Goal: Task Accomplishment & Management: Manage account settings

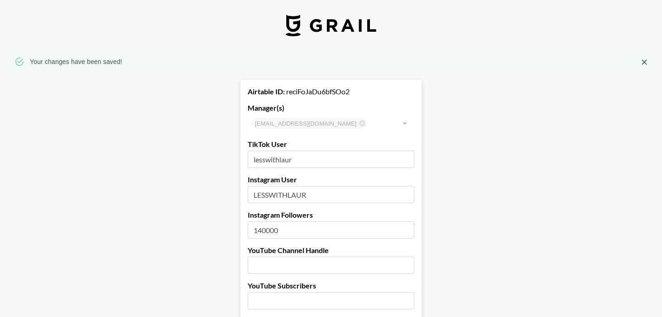
select select "USD"
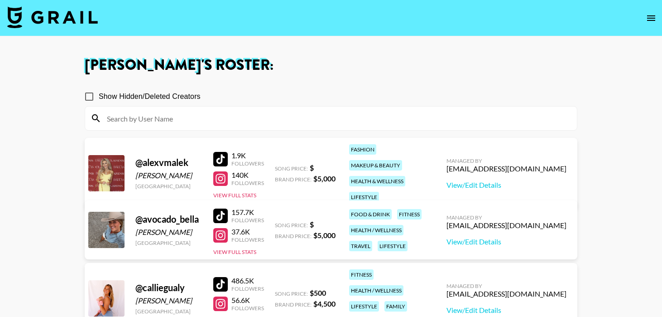
click at [64, 19] on img at bounding box center [52, 17] width 91 height 22
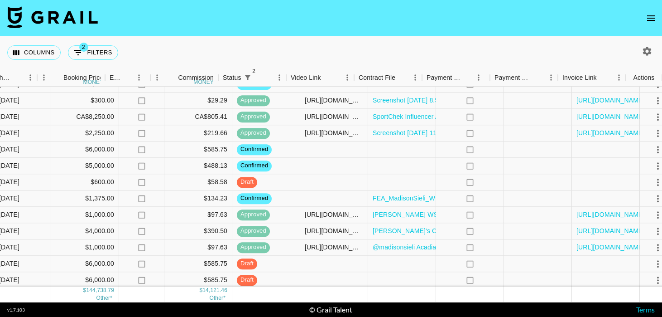
scroll to position [718, 581]
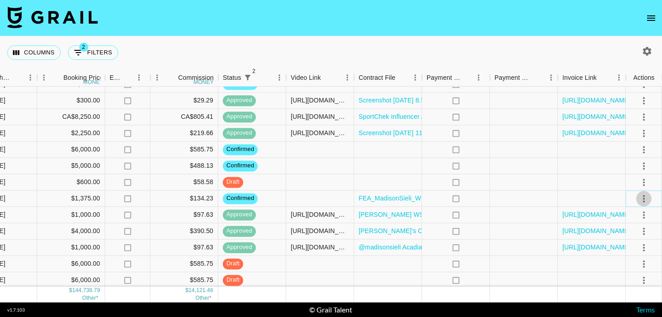
click at [646, 198] on icon "select merge strategy" at bounding box center [644, 198] width 11 height 11
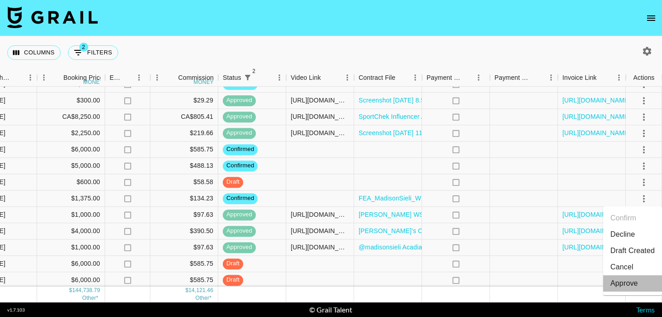
click at [618, 281] on div "Approve" at bounding box center [625, 283] width 28 height 11
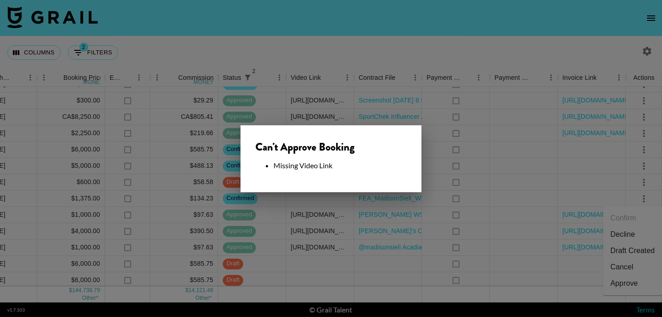
click at [529, 35] on div at bounding box center [331, 158] width 662 height 317
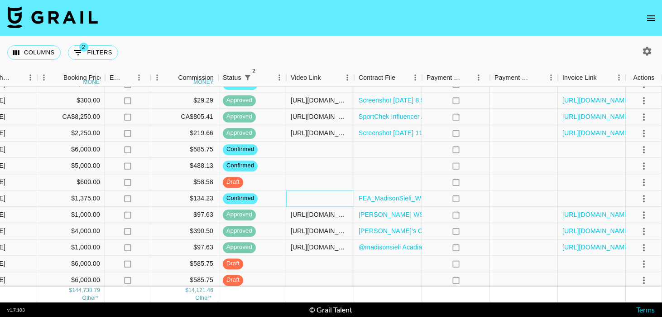
click at [320, 195] on div at bounding box center [320, 198] width 68 height 16
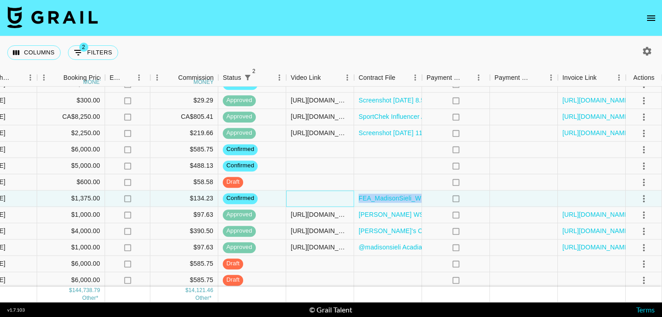
click at [320, 195] on div at bounding box center [320, 198] width 68 height 16
type input "[URL][DOMAIN_NAME]"
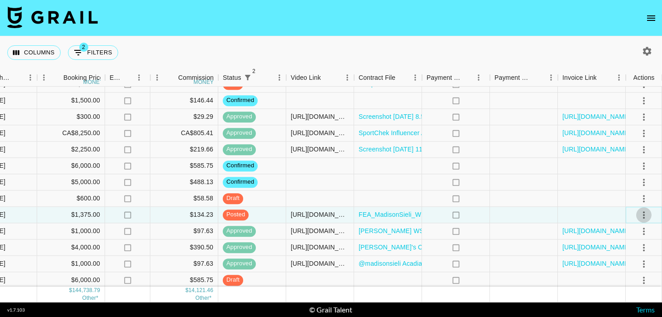
click at [648, 215] on icon "select merge strategy" at bounding box center [644, 214] width 11 height 11
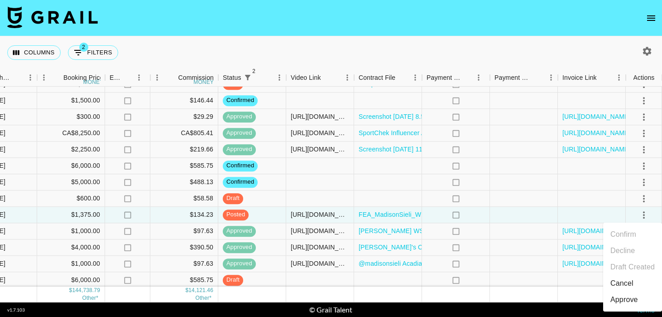
click at [621, 301] on div "Approve" at bounding box center [625, 299] width 28 height 11
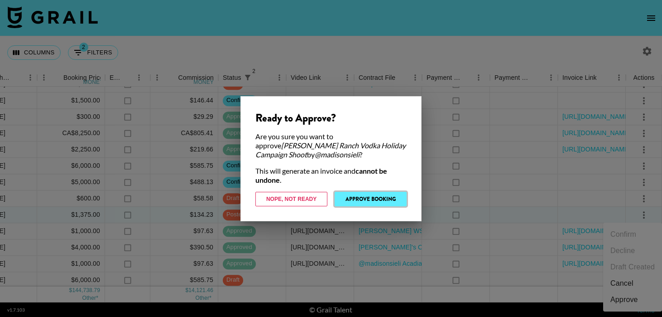
click at [389, 200] on button "Approve Booking" at bounding box center [371, 199] width 72 height 14
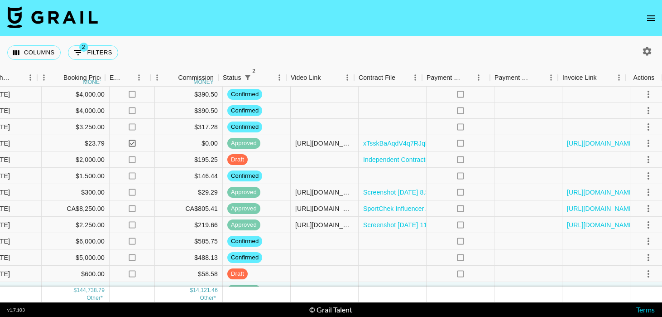
scroll to position [627, 581]
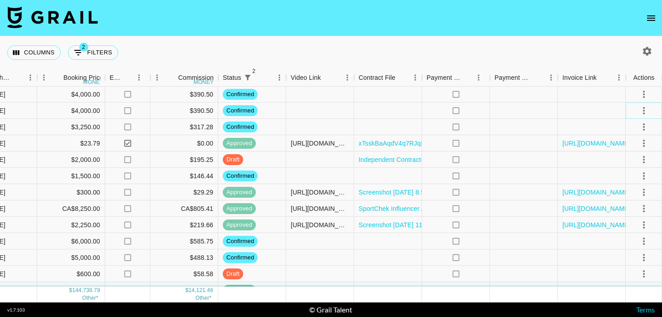
click at [646, 110] on icon "select merge strategy" at bounding box center [644, 110] width 11 height 11
click at [630, 165] on li "Draft Created" at bounding box center [633, 163] width 59 height 16
click at [530, 124] on div at bounding box center [524, 127] width 68 height 16
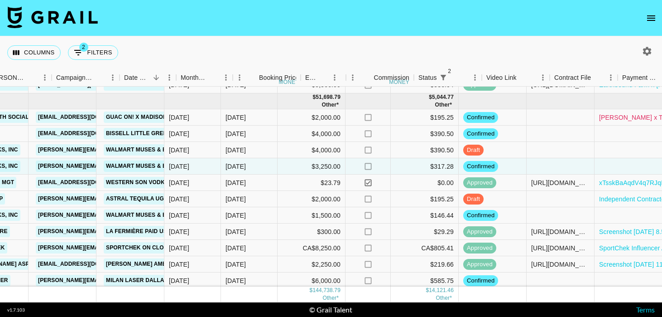
scroll to position [587, 337]
